Goal: Transaction & Acquisition: Register for event/course

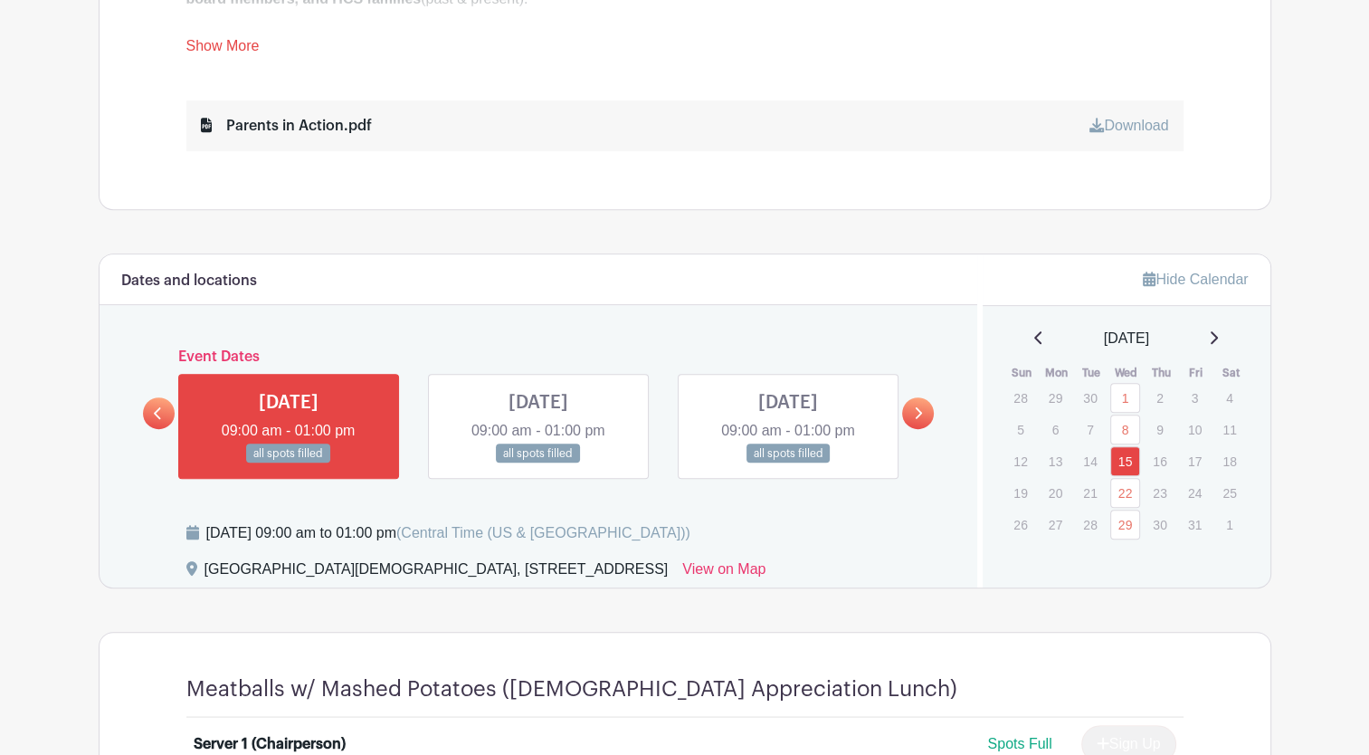
scroll to position [905, 0]
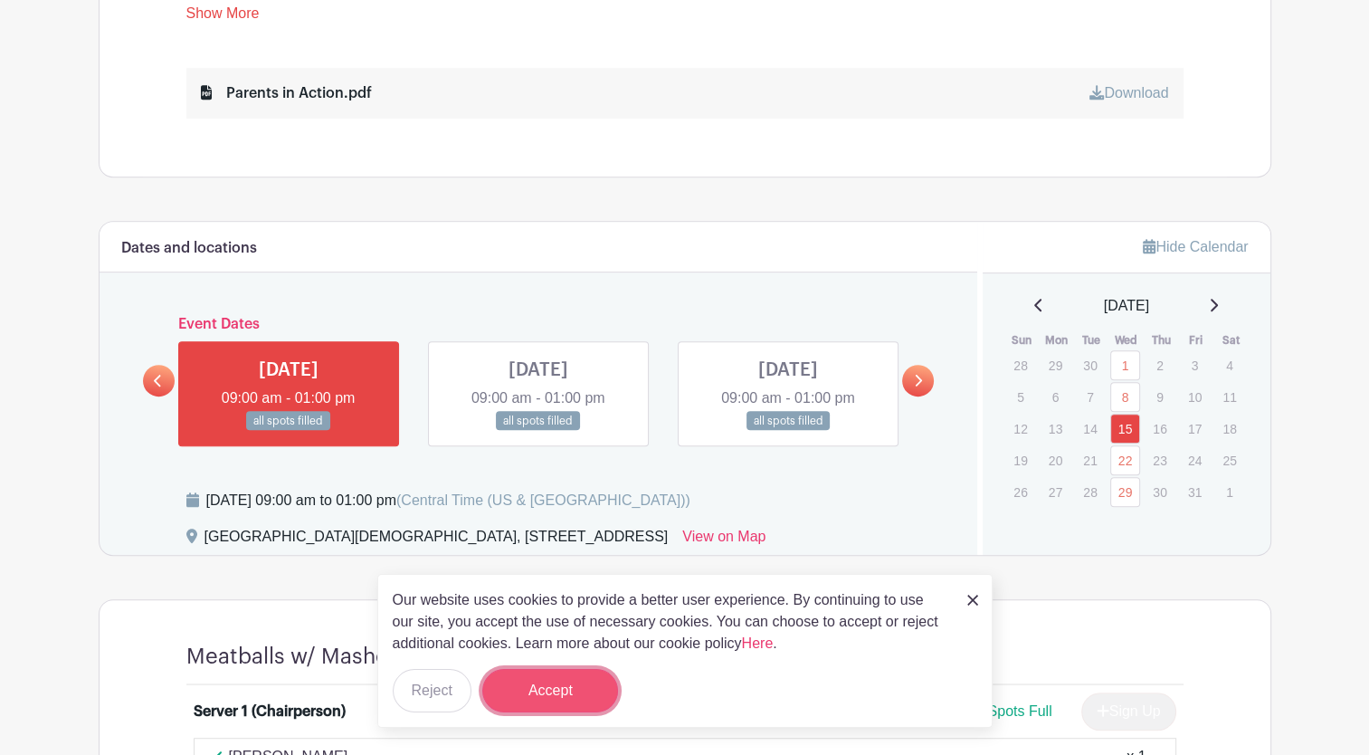
click at [586, 690] on button "Accept" at bounding box center [550, 690] width 136 height 43
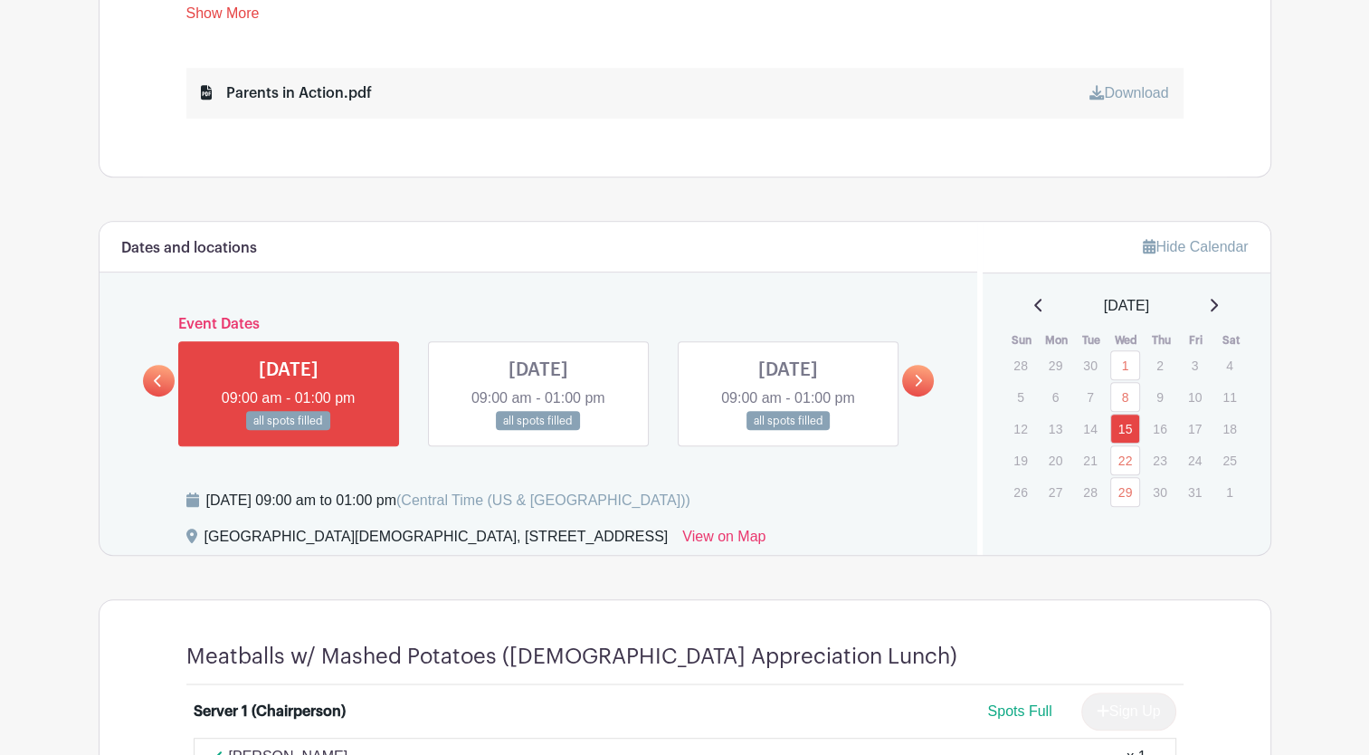
click at [922, 382] on link at bounding box center [918, 381] width 32 height 32
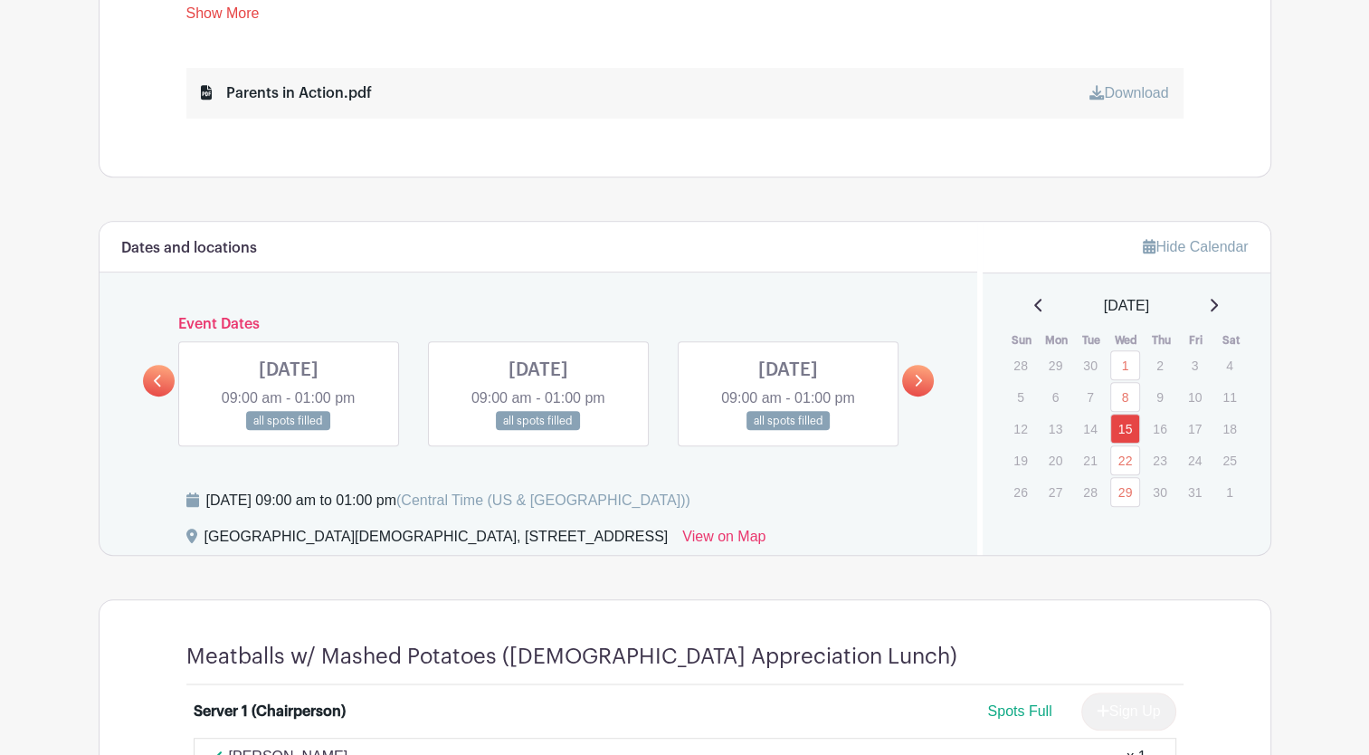
click at [922, 382] on link at bounding box center [918, 381] width 32 height 32
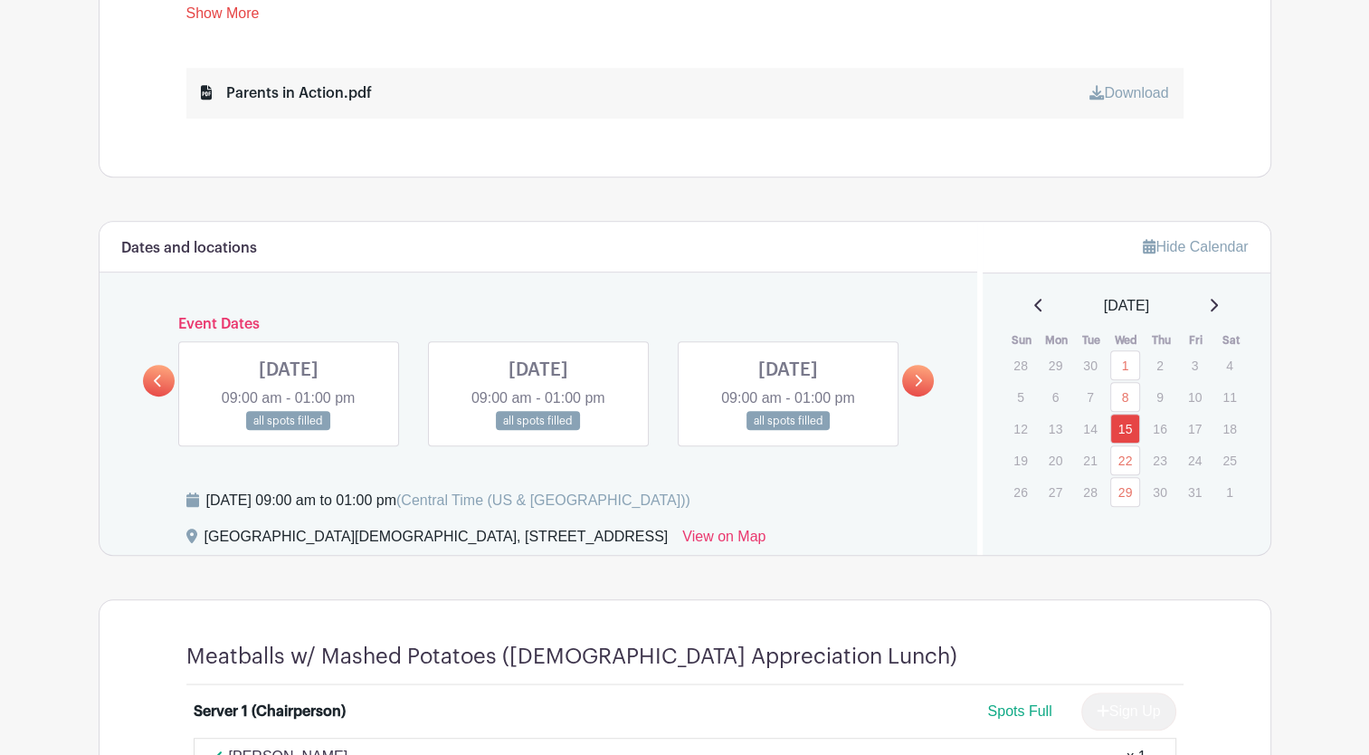
click at [922, 382] on link at bounding box center [918, 381] width 32 height 32
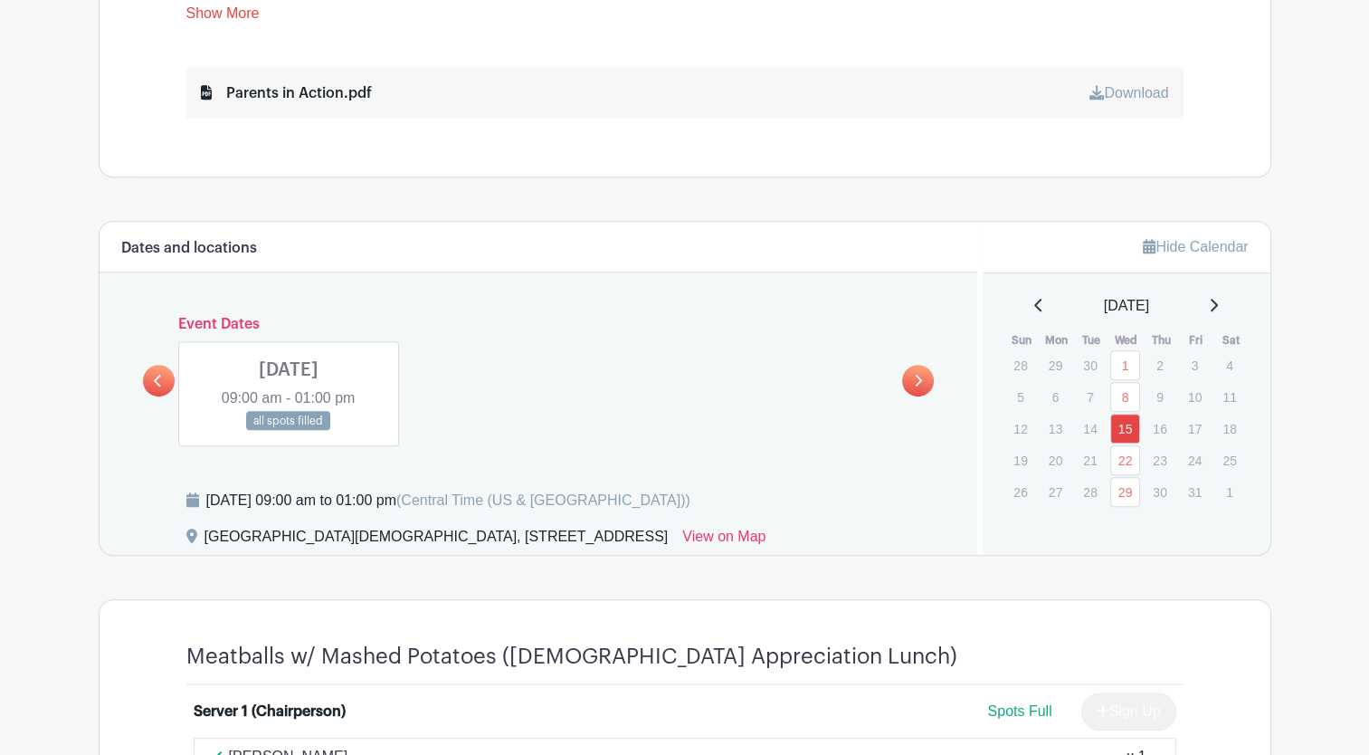
click at [172, 385] on link at bounding box center [159, 381] width 32 height 32
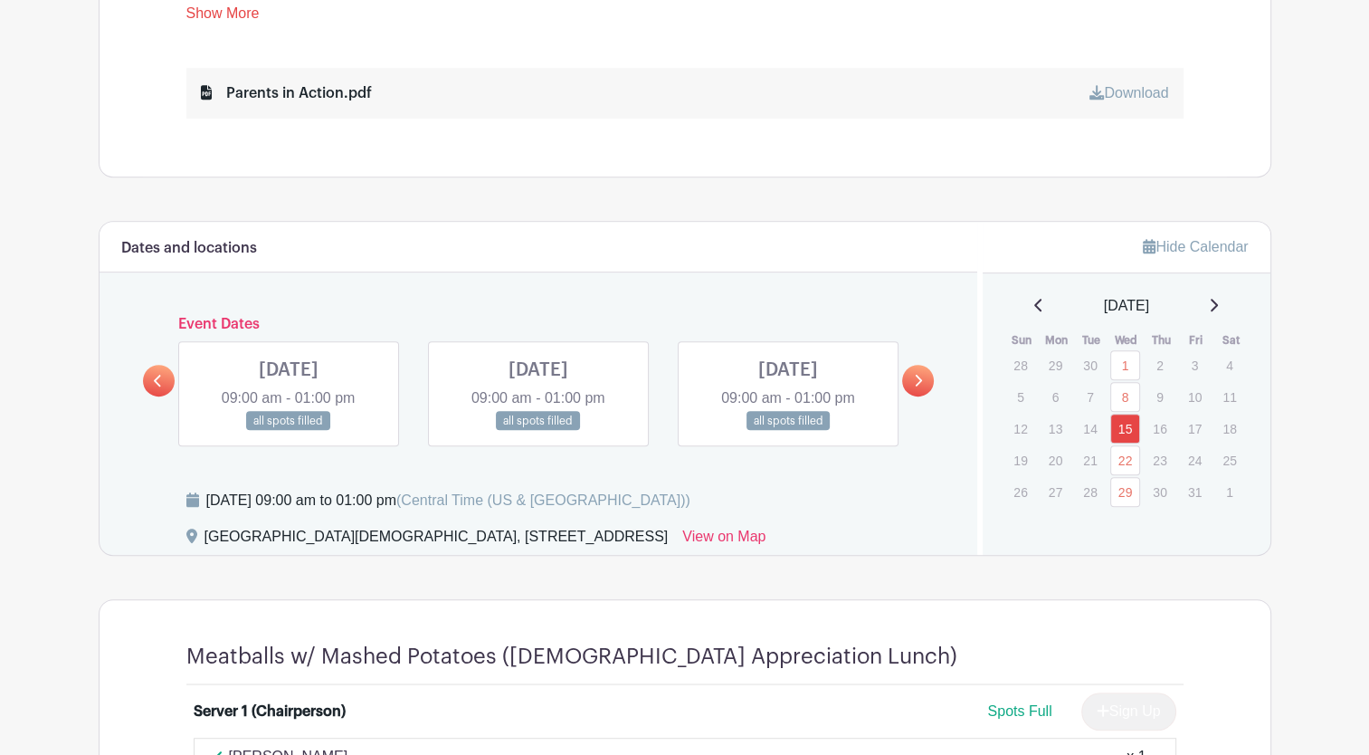
click at [169, 386] on link at bounding box center [159, 381] width 32 height 32
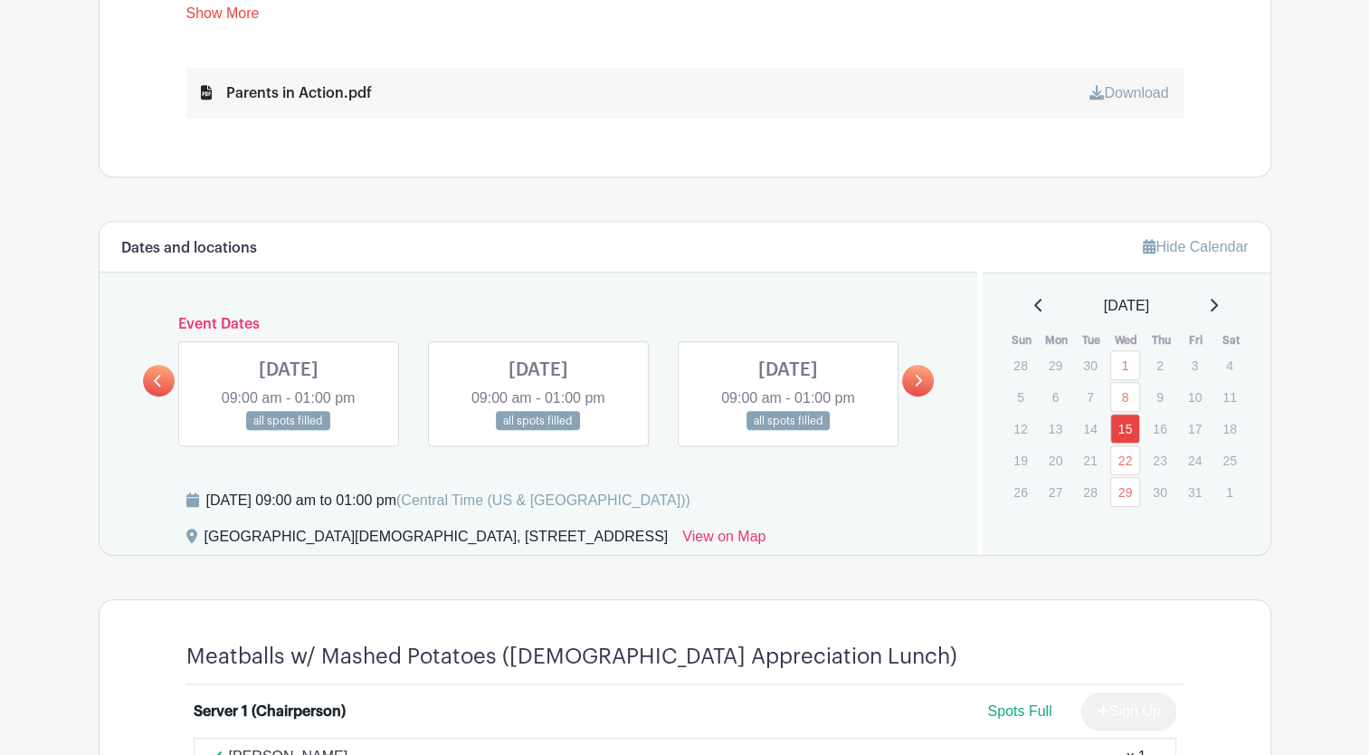
click at [169, 386] on link at bounding box center [159, 381] width 32 height 32
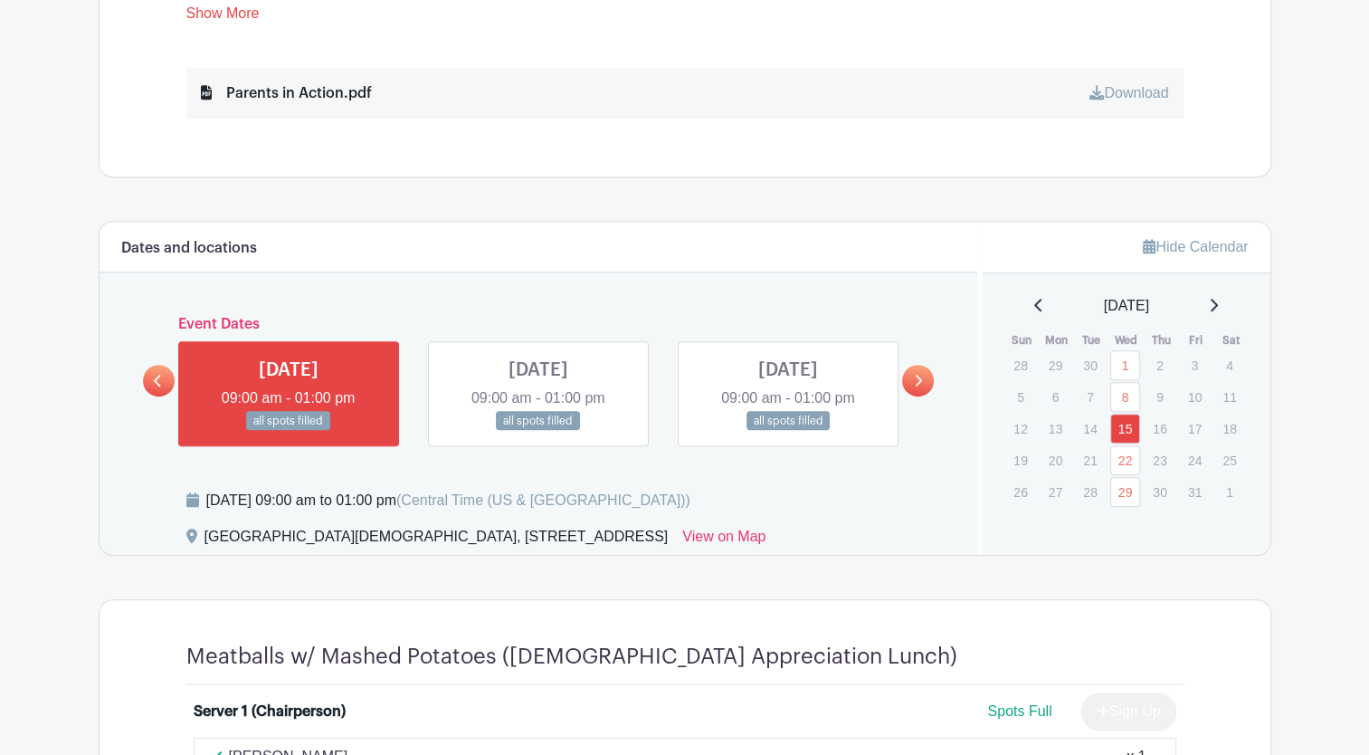
click at [788, 431] on link at bounding box center [788, 431] width 0 height 0
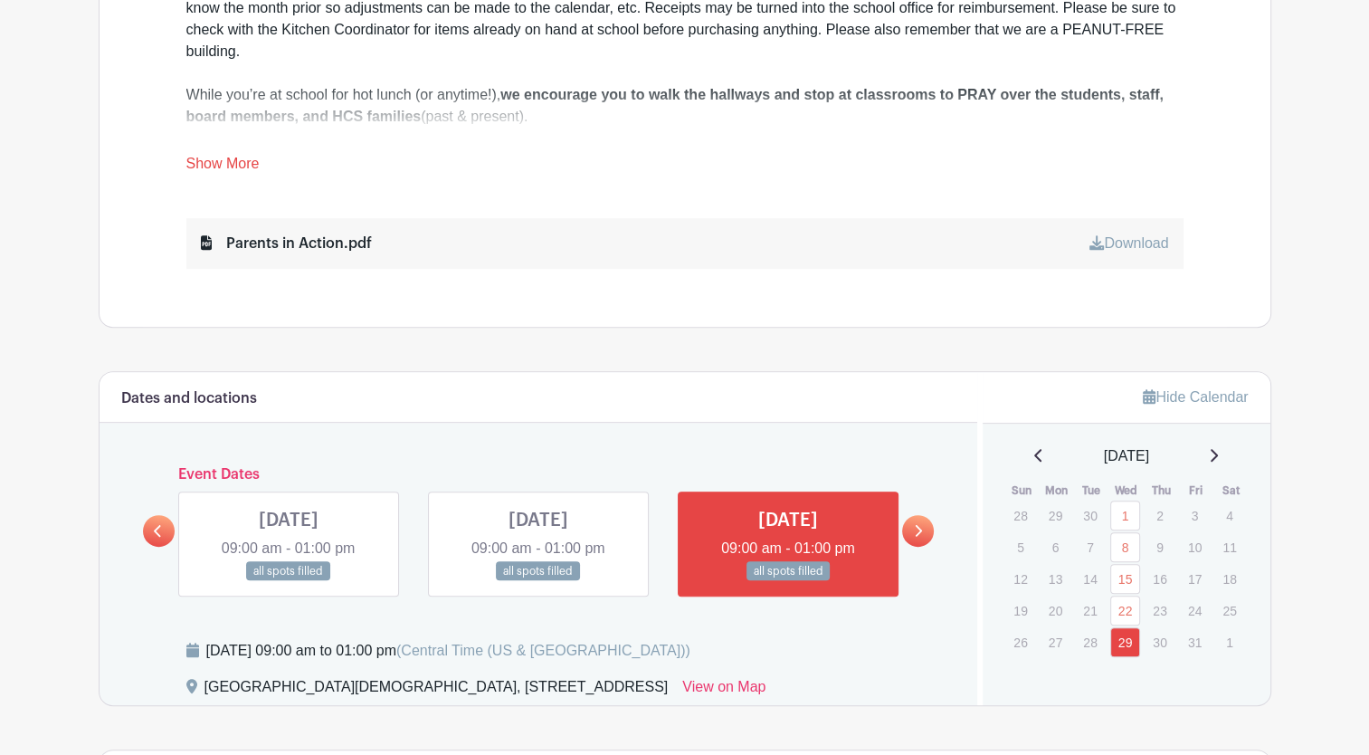
scroll to position [724, 0]
